Goal: Task Accomplishment & Management: Manage account settings

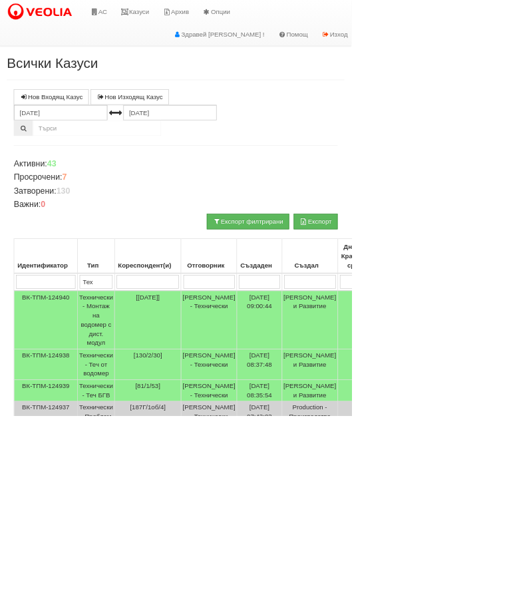
type input "Тех"
click at [216, 6] on link "Казуси" at bounding box center [196, 16] width 61 height 33
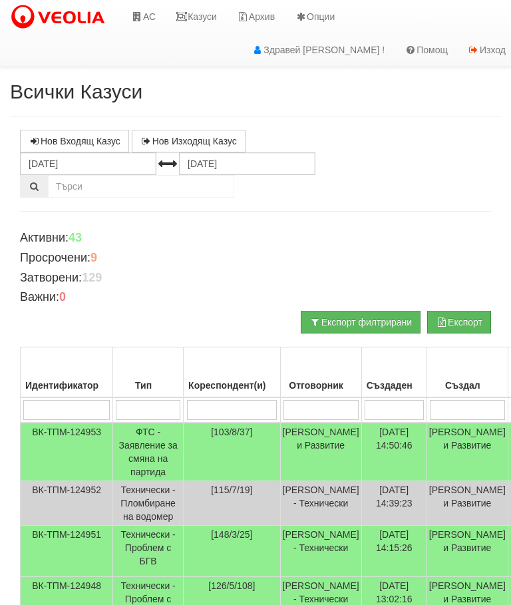
click at [214, 16] on link "Казуси" at bounding box center [196, 16] width 61 height 33
click at [160, 407] on input "search" at bounding box center [148, 410] width 65 height 20
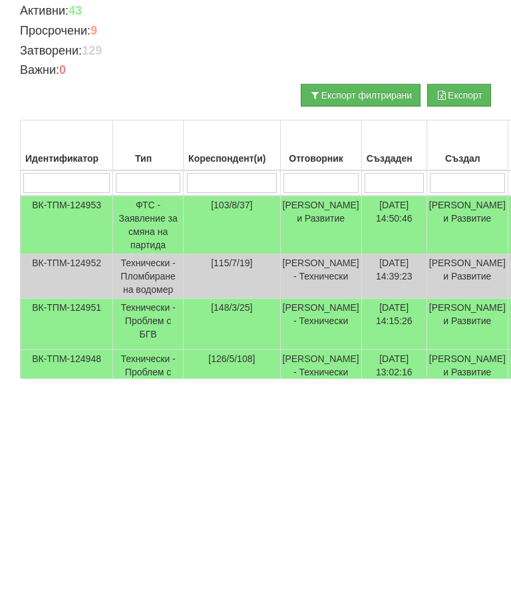
type input "Т"
type input "Тех"
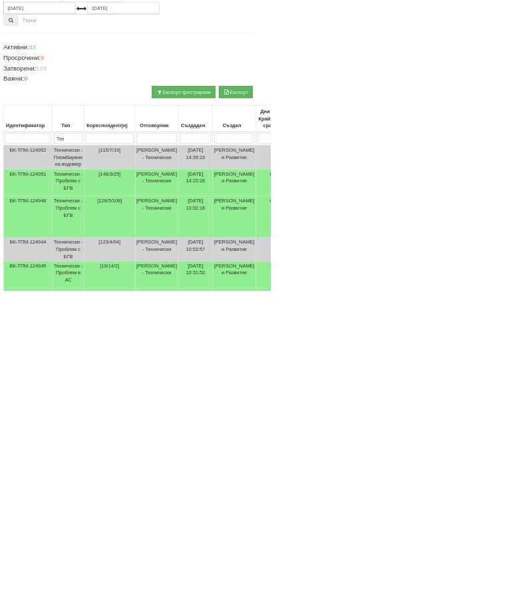
scroll to position [148, 13]
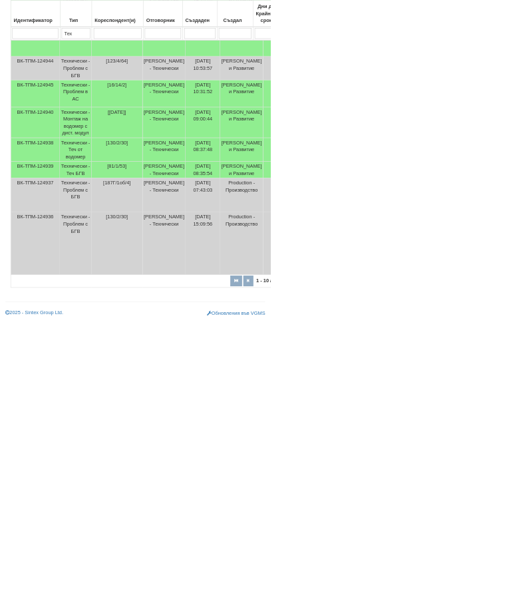
type input "Тех"
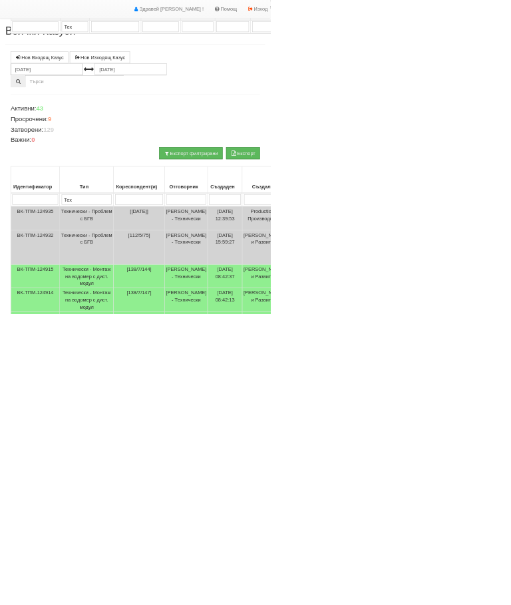
scroll to position [19, 0]
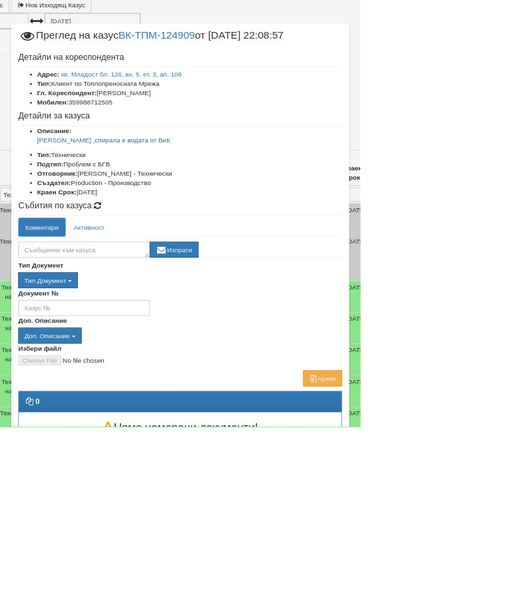
scroll to position [133, 116]
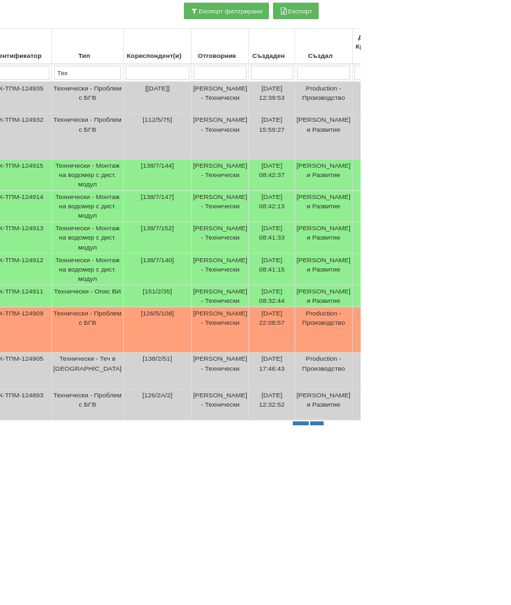
scroll to position [305, 39]
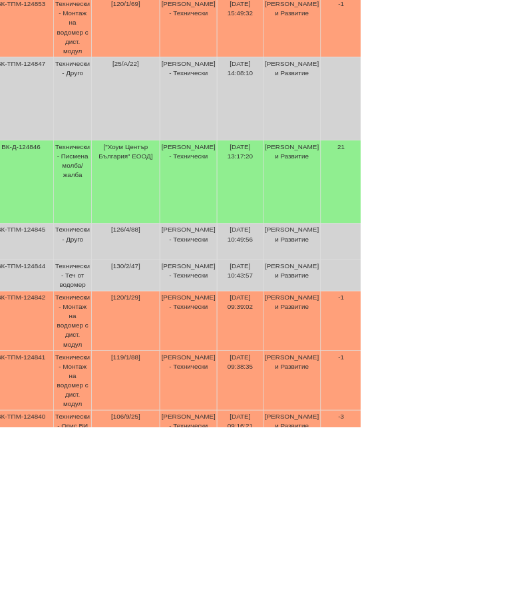
scroll to position [334, 37]
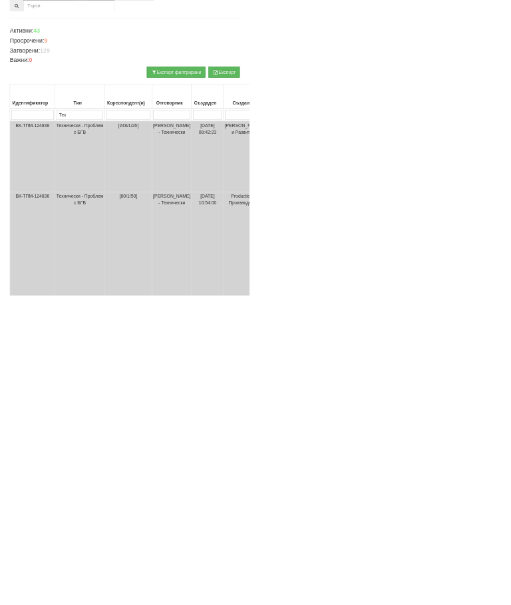
scroll to position [174, 0]
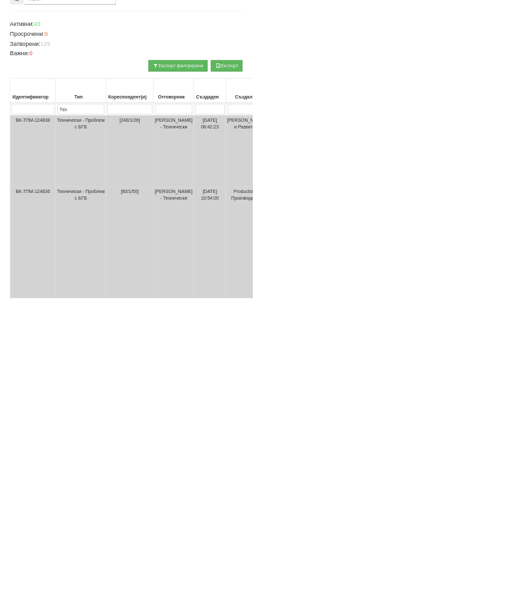
scroll to position [188, 0]
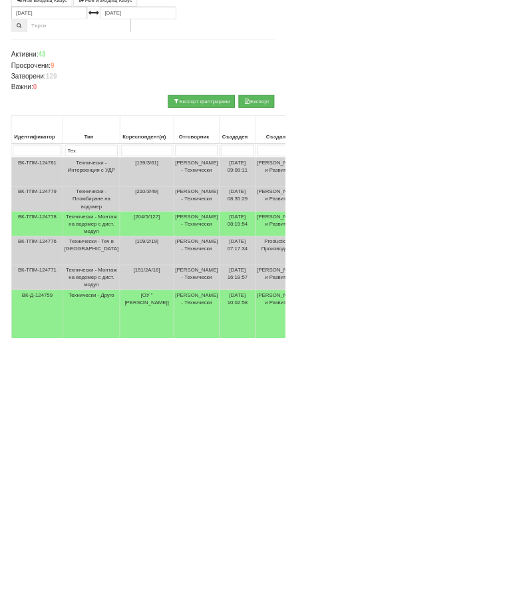
scroll to position [139, 0]
select select "8"
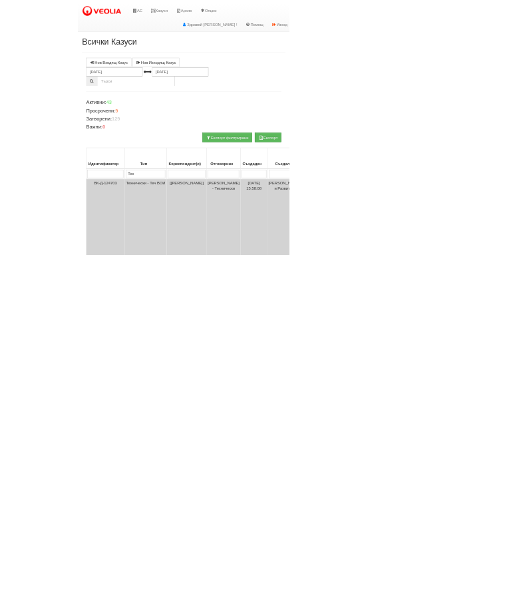
scroll to position [232, 0]
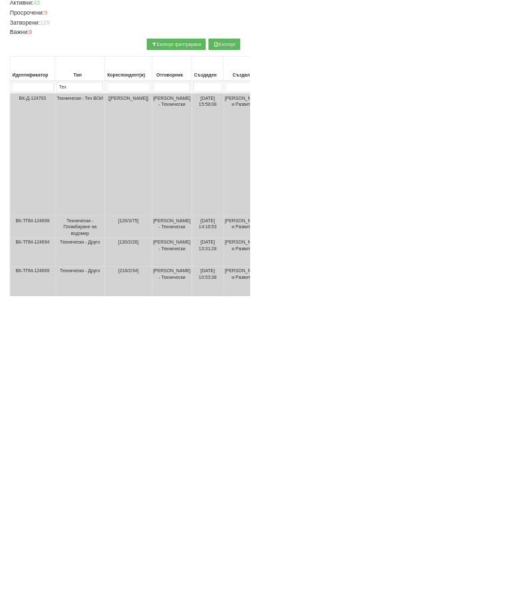
click at [234, 172] on input "search" at bounding box center [263, 178] width 91 height 20
type input "1"
type input "11"
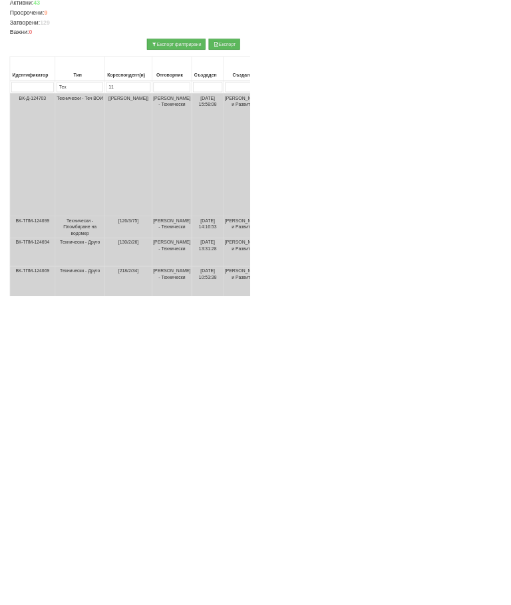
select select "1"
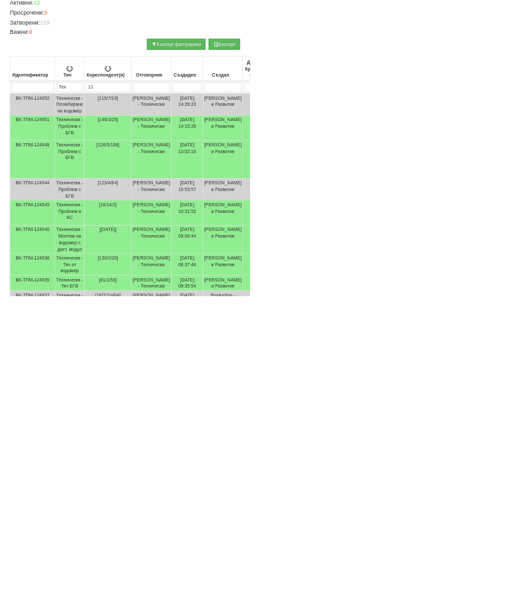
type input "11"
type input "119"
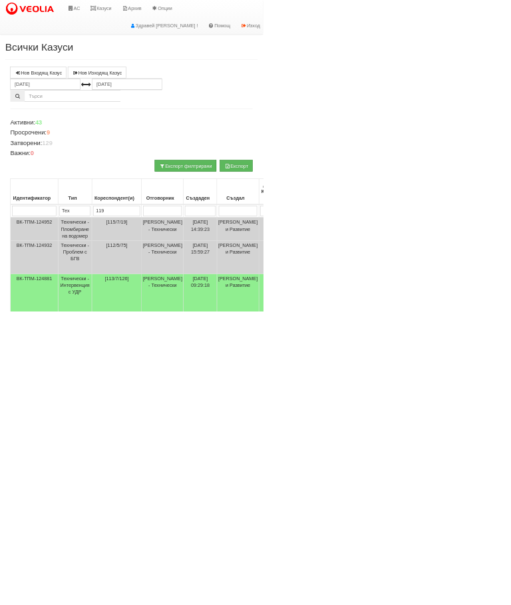
type input "119"
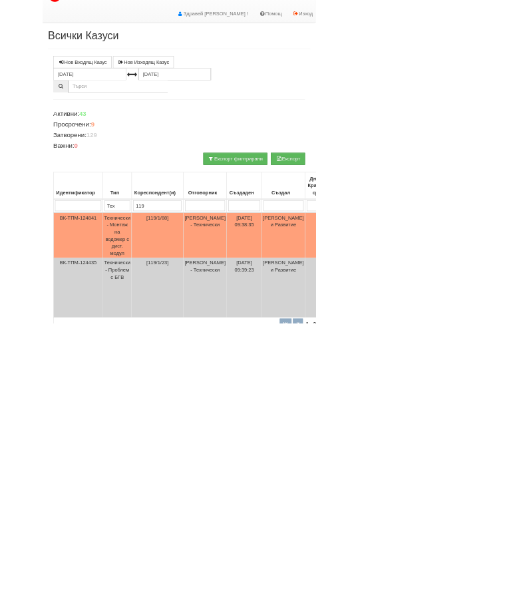
scroll to position [63, 19]
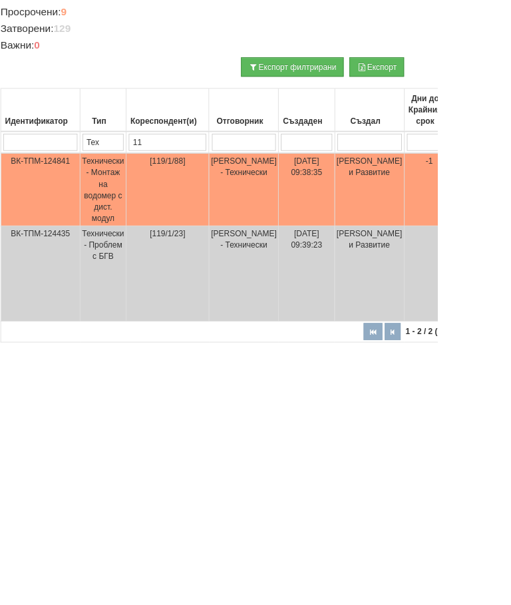
type input "1"
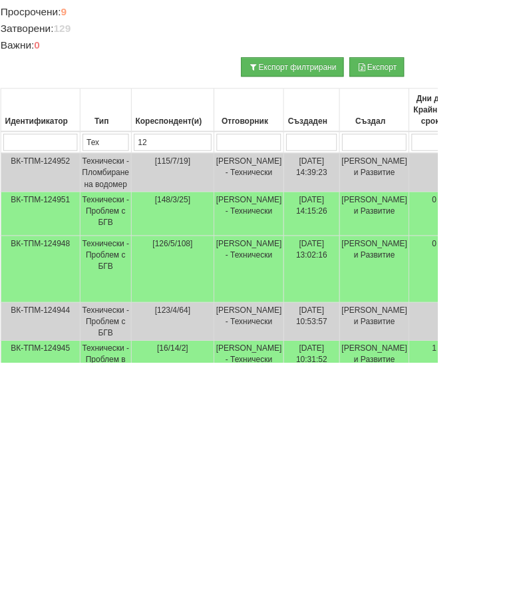
type input "120"
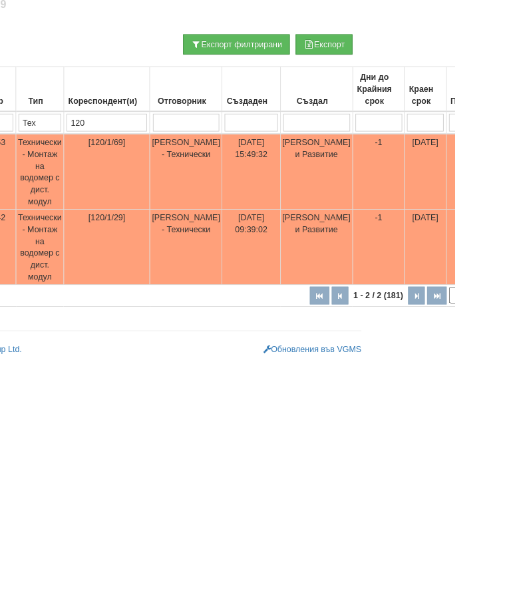
scroll to position [75, 0]
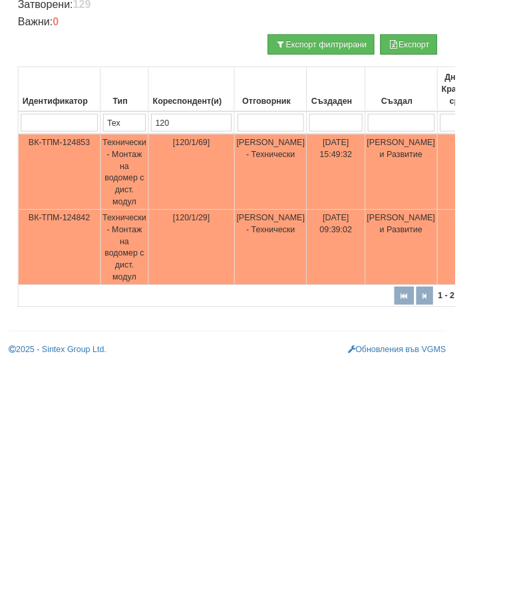
type input "120"
click at [150, 348] on td "Технически - Монтаж на водомер с дист. модул" at bounding box center [140, 390] width 54 height 85
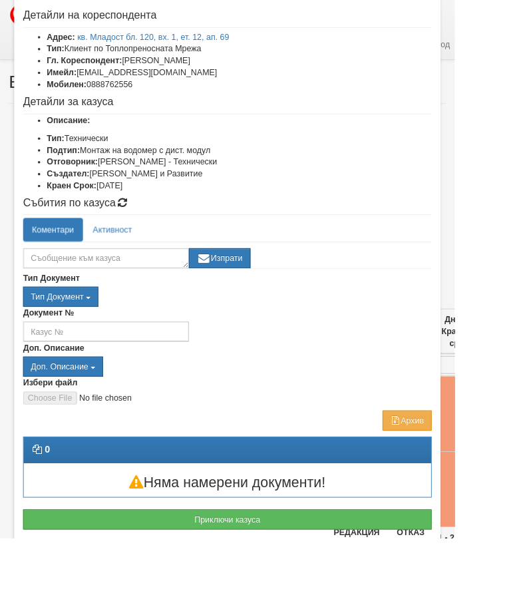
scroll to position [65, 0]
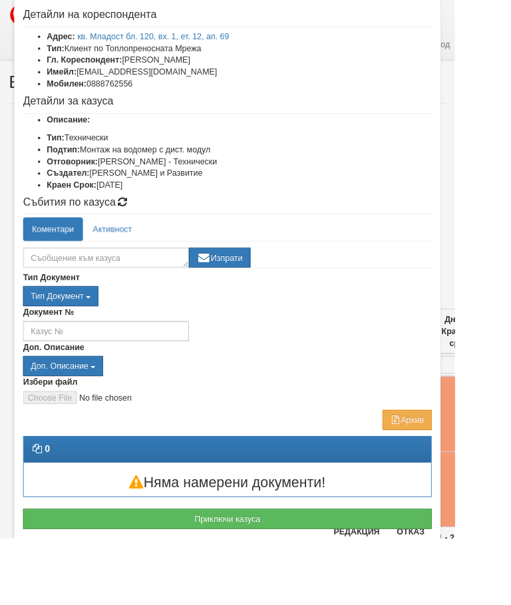
click at [491, 605] on div "× Преглед на казус ВК-ТПМ-124853 от 04/08/2025 15:49:32 Детайли на кореспондент…" at bounding box center [255, 293] width 499 height 716
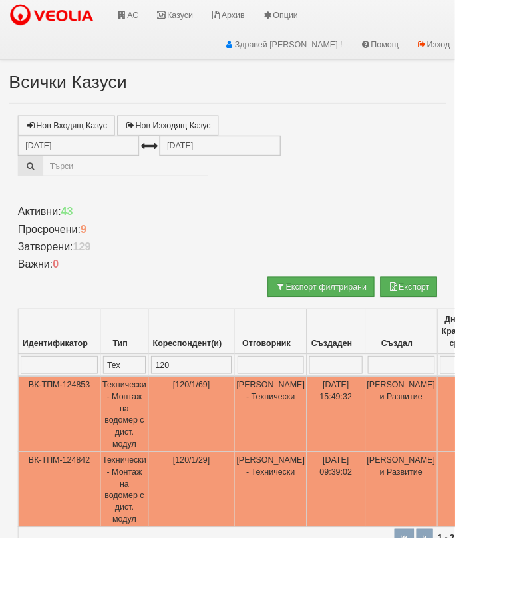
scroll to position [36, 0]
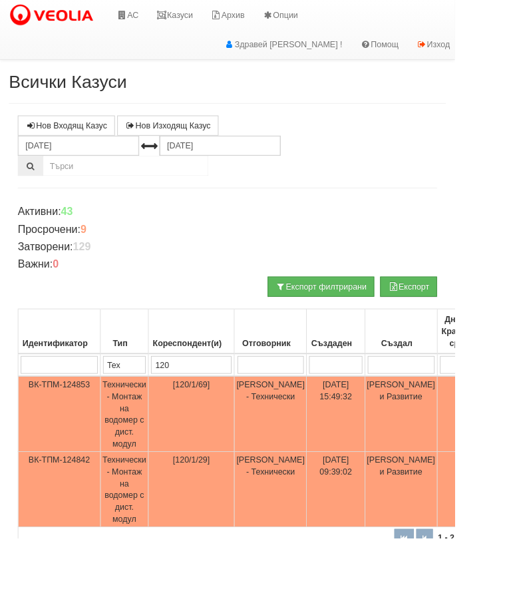
click at [149, 549] on td "Технически - Монтаж на водомер с дист. модул" at bounding box center [140, 550] width 54 height 85
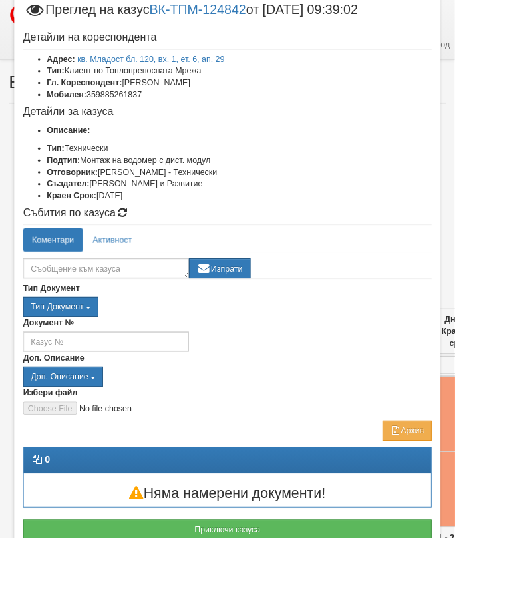
click at [485, 605] on button "Приключи казуса" at bounding box center [255, 595] width 459 height 23
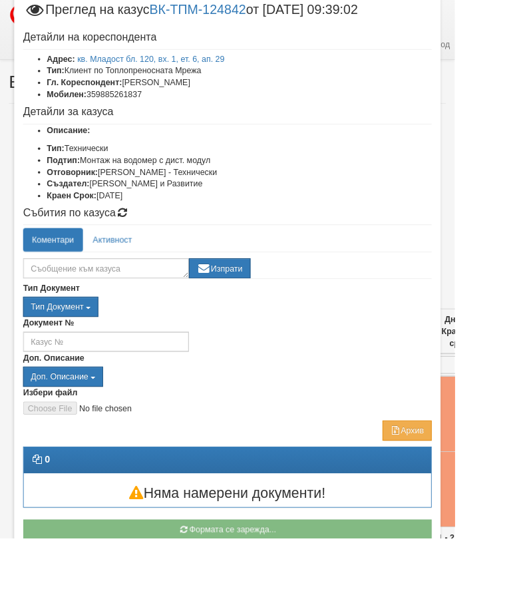
scroll to position [23, 0]
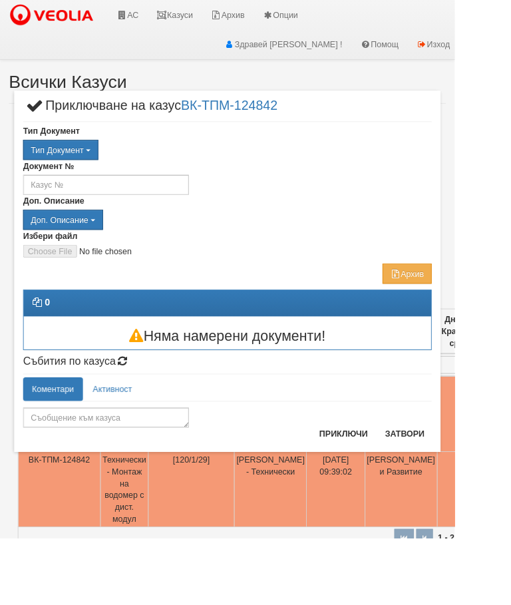
click at [483, 481] on button "Затвори" at bounding box center [455, 487] width 61 height 21
